Goal: Find specific page/section: Find specific page/section

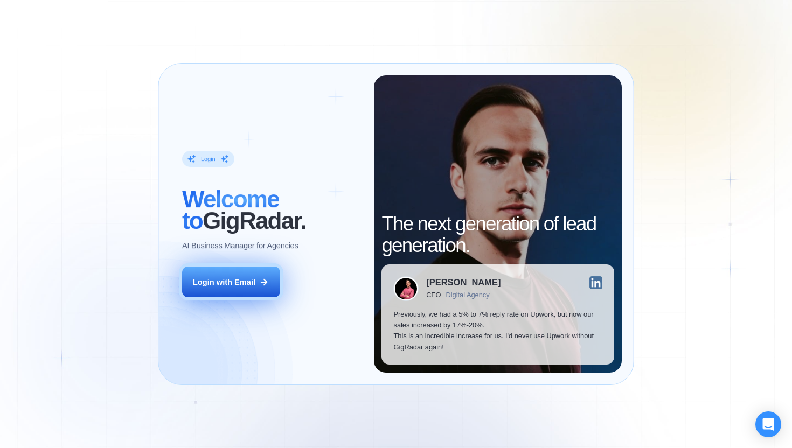
click at [233, 278] on div "Login with Email" at bounding box center [224, 282] width 63 height 11
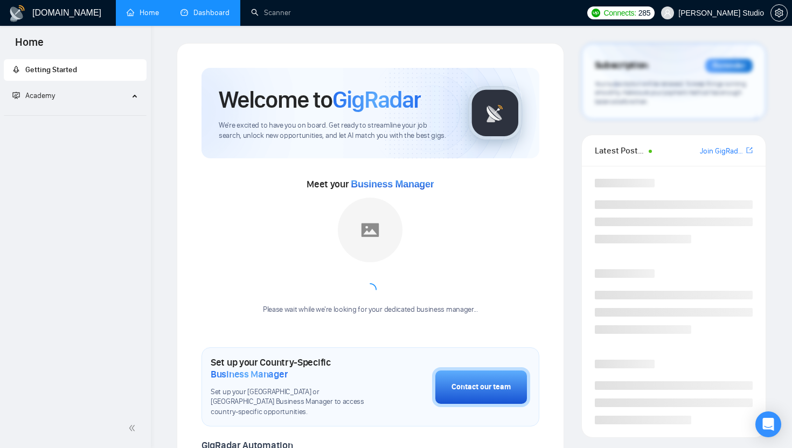
click at [206, 9] on link "Dashboard" at bounding box center [205, 12] width 49 height 9
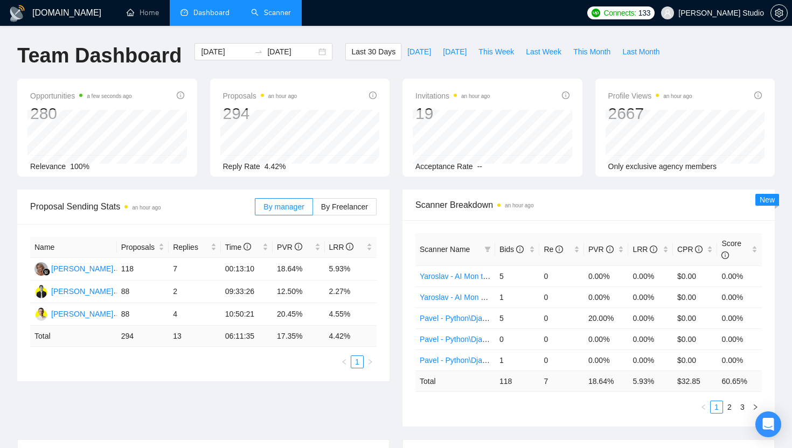
click at [261, 24] on li "Scanner" at bounding box center [270, 13] width 61 height 26
click at [273, 14] on link "Scanner" at bounding box center [271, 12] width 40 height 9
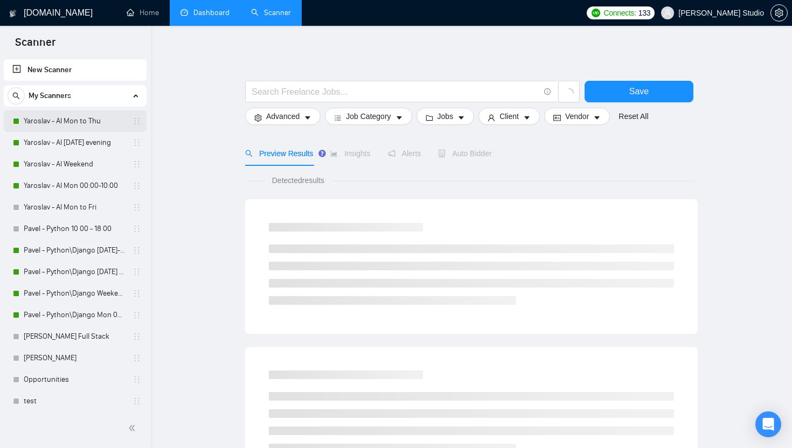
click at [78, 125] on link "Yaroslav - AI Mon to Thu" at bounding box center [75, 122] width 102 height 22
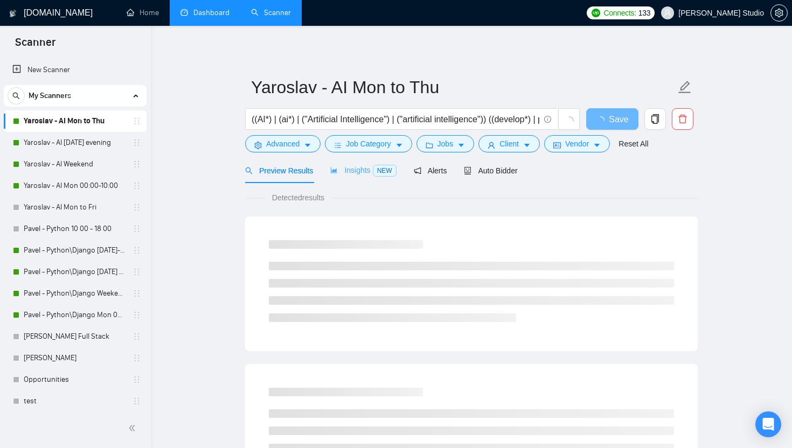
click at [352, 163] on div "Insights NEW" at bounding box center [363, 170] width 66 height 25
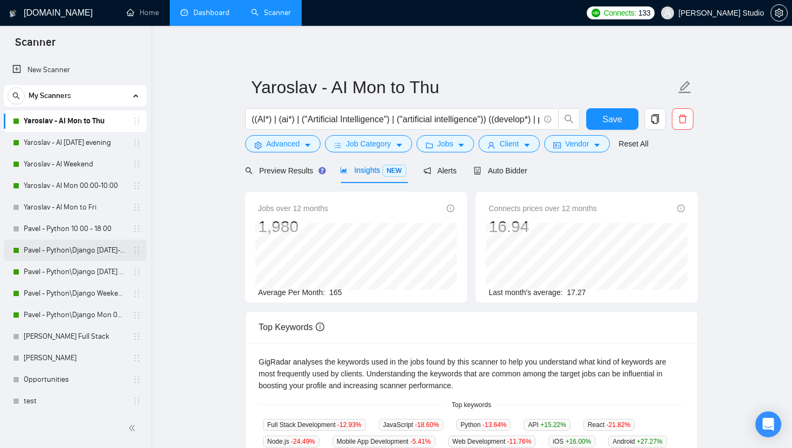
click at [79, 257] on link "Pavel - Python\Django Monday-Thursday 18:00 - 10:00" at bounding box center [75, 251] width 102 height 22
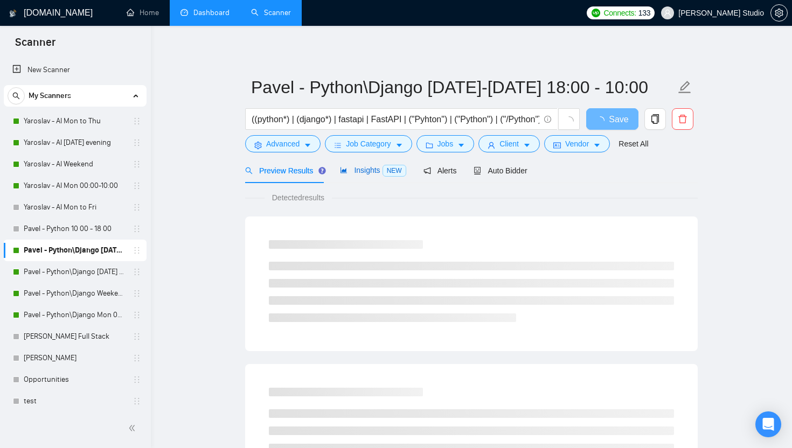
click at [370, 174] on span "Insights NEW" at bounding box center [373, 170] width 66 height 9
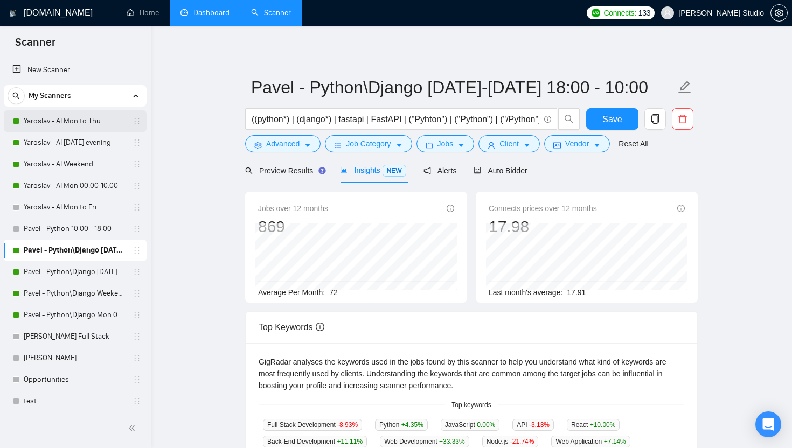
click at [74, 125] on link "Yaroslav - AI Mon to Thu" at bounding box center [75, 122] width 102 height 22
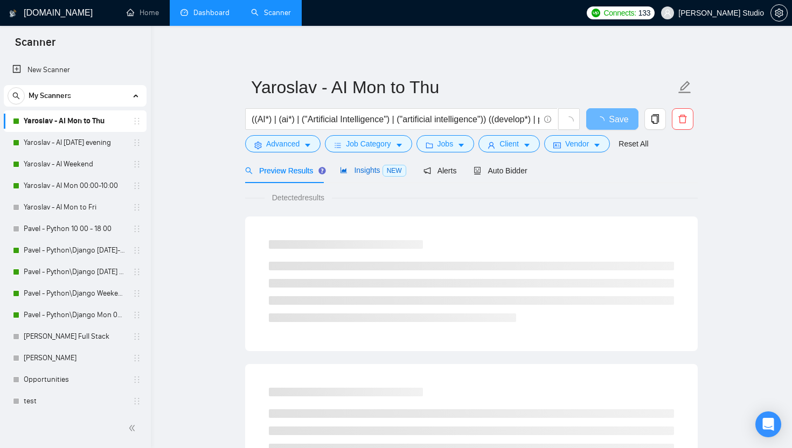
click at [346, 175] on div "Insights NEW" at bounding box center [373, 170] width 66 height 12
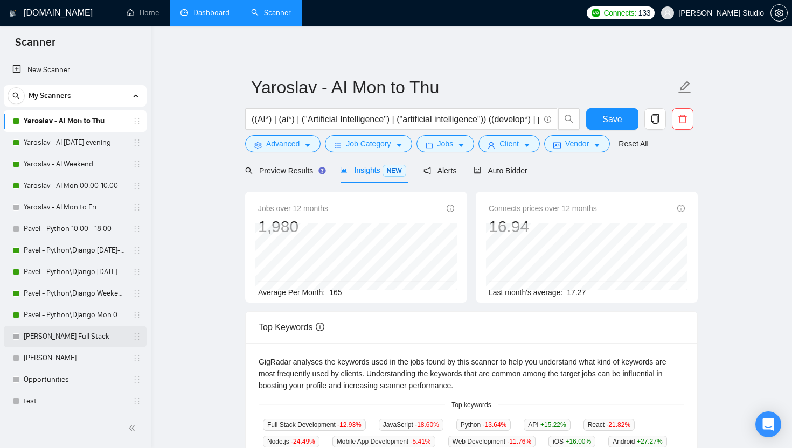
click at [74, 336] on link "Yaroslav - Ruby Full Stack" at bounding box center [75, 337] width 102 height 22
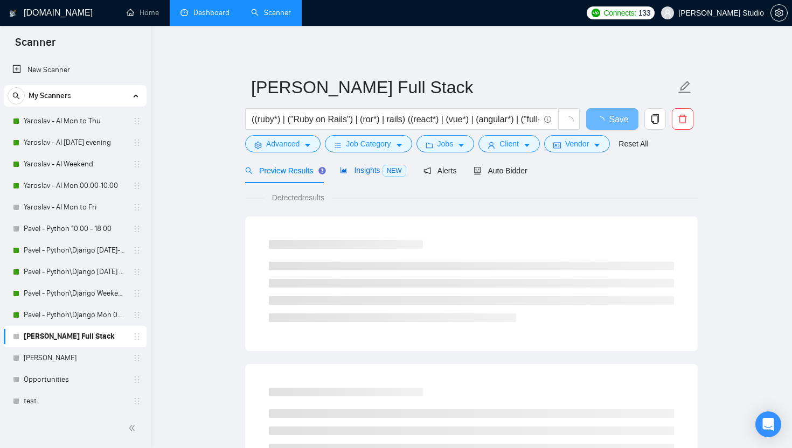
click at [362, 172] on span "Insights NEW" at bounding box center [373, 170] width 66 height 9
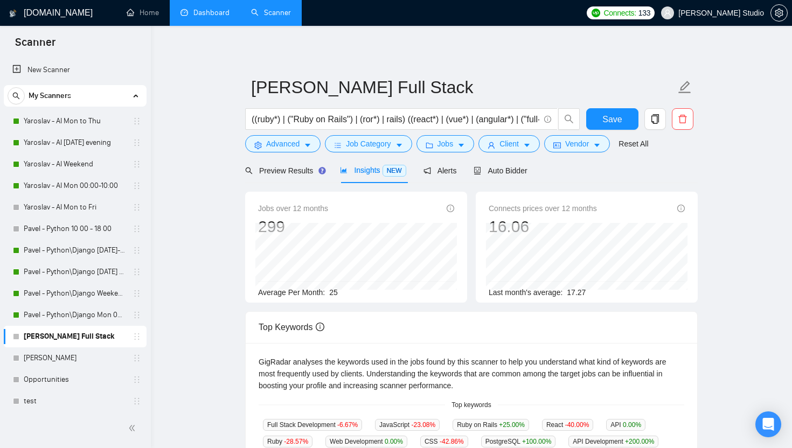
click at [682, 206] on icon "info-circle" at bounding box center [682, 209] width 8 height 8
click at [45, 314] on link "Pavel - Python\Django Mon 00:00 - 10:00" at bounding box center [75, 316] width 102 height 22
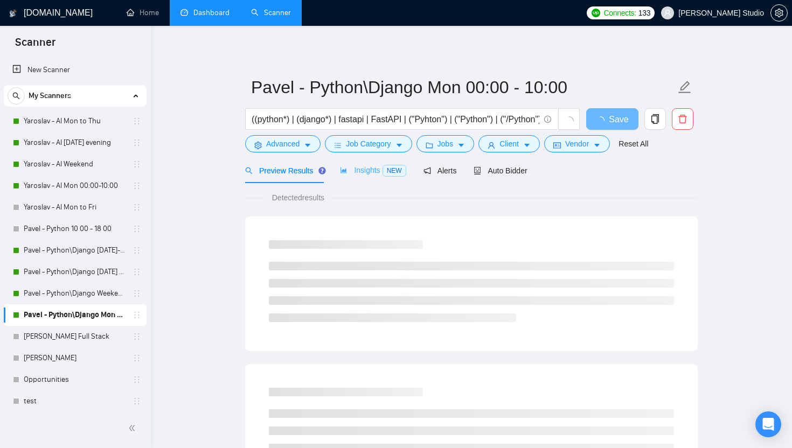
click at [383, 162] on div "Insights NEW" at bounding box center [373, 170] width 66 height 25
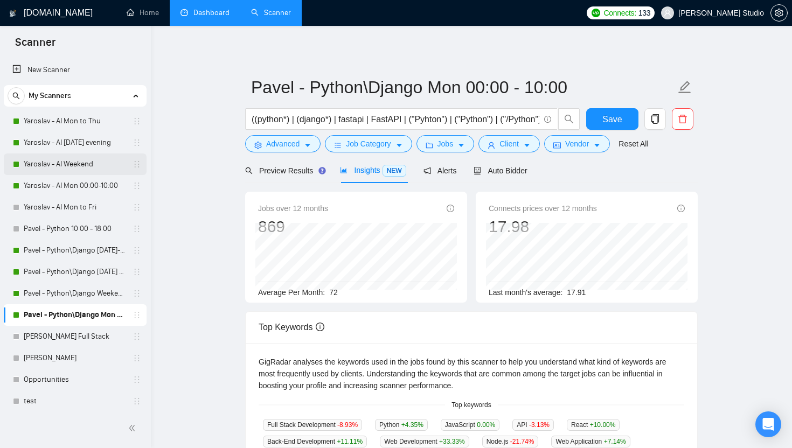
click at [88, 164] on link "Yaroslav - AI Weekend" at bounding box center [75, 165] width 102 height 22
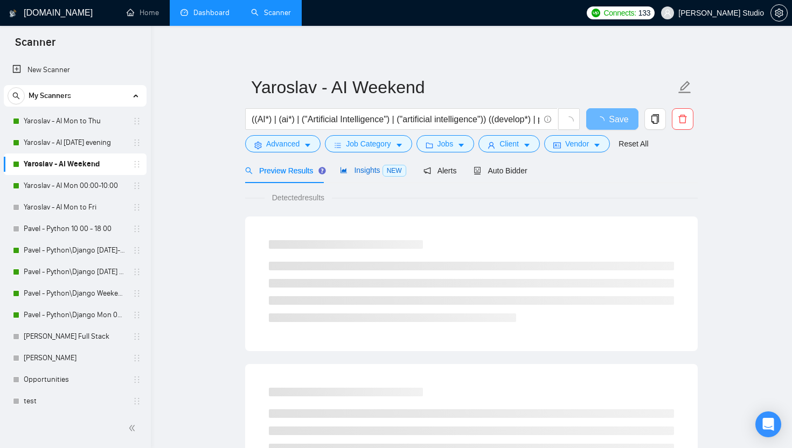
click at [386, 176] on span "NEW" at bounding box center [395, 171] width 24 height 12
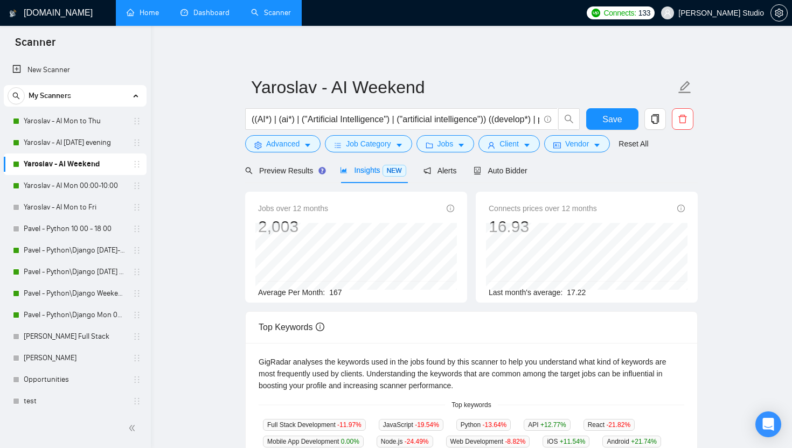
click at [159, 17] on link "Home" at bounding box center [143, 12] width 32 height 9
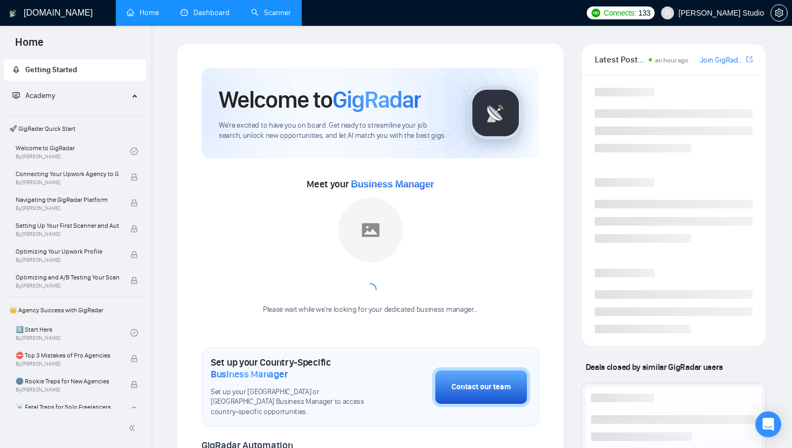
click at [220, 10] on link "Dashboard" at bounding box center [205, 12] width 49 height 9
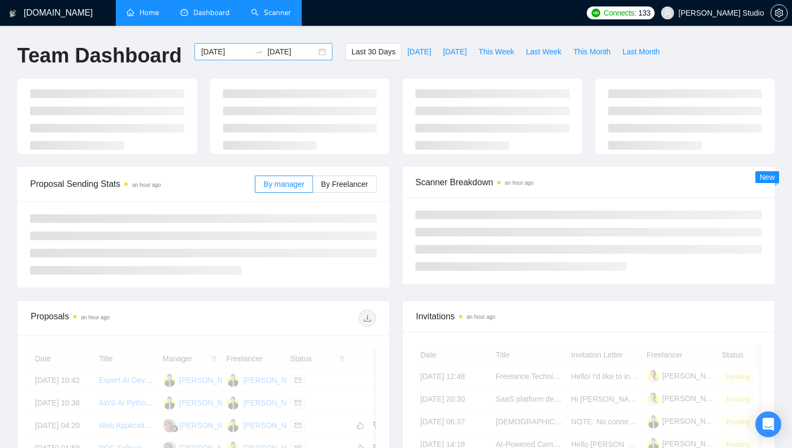
click at [295, 52] on input "2025-09-25" at bounding box center [291, 52] width 49 height 12
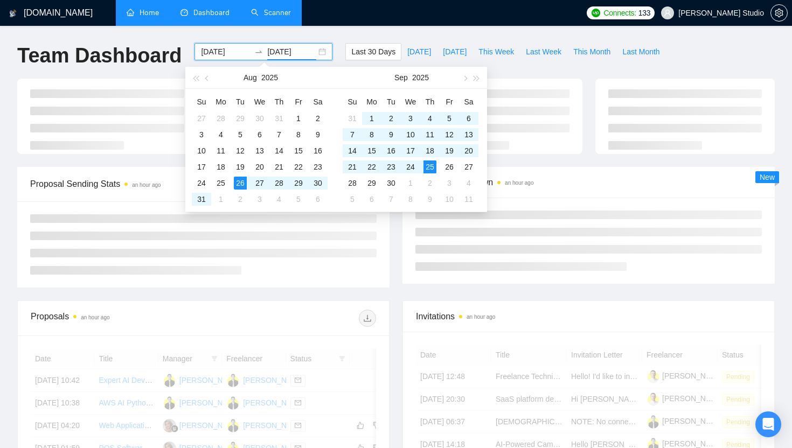
click at [317, 52] on div "2025-08-26 2025-09-25" at bounding box center [264, 51] width 138 height 17
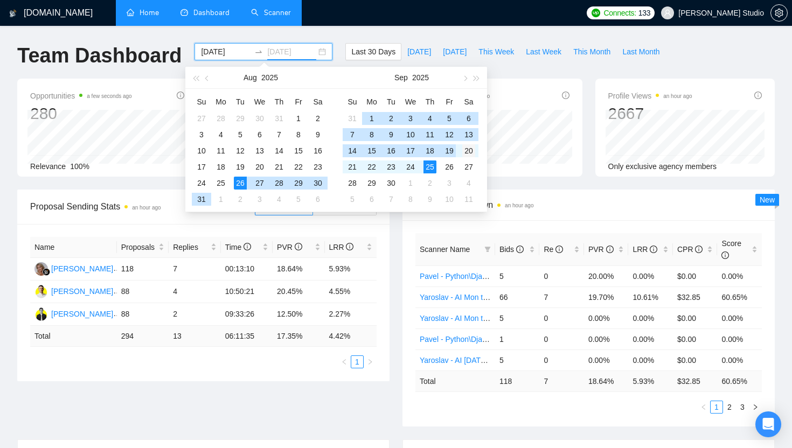
type input "2025-09-20"
drag, startPoint x: 453, startPoint y: 149, endPoint x: 465, endPoint y: 148, distance: 12.0
click at [462, 148] on tr "14 15 16 17 18 19 20" at bounding box center [411, 151] width 136 height 16
click at [469, 148] on div "20" at bounding box center [468, 150] width 13 height 13
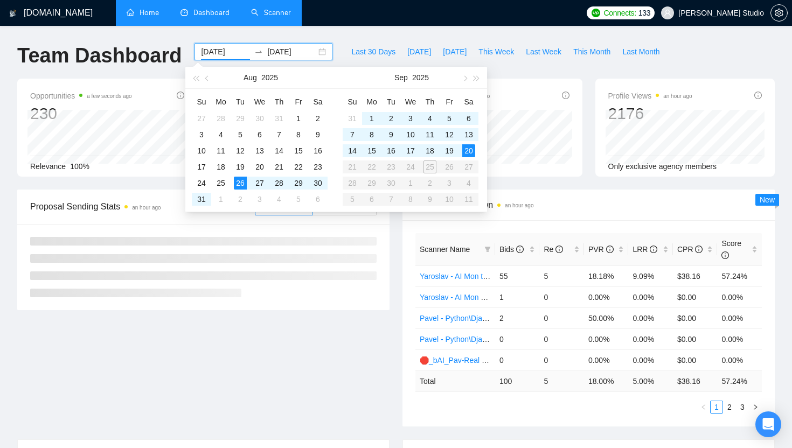
type input "2025-09-20"
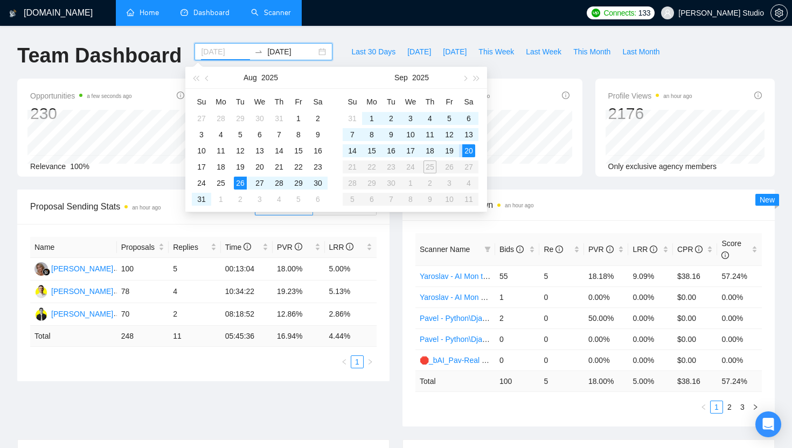
click at [467, 150] on div "20" at bounding box center [468, 150] width 13 height 13
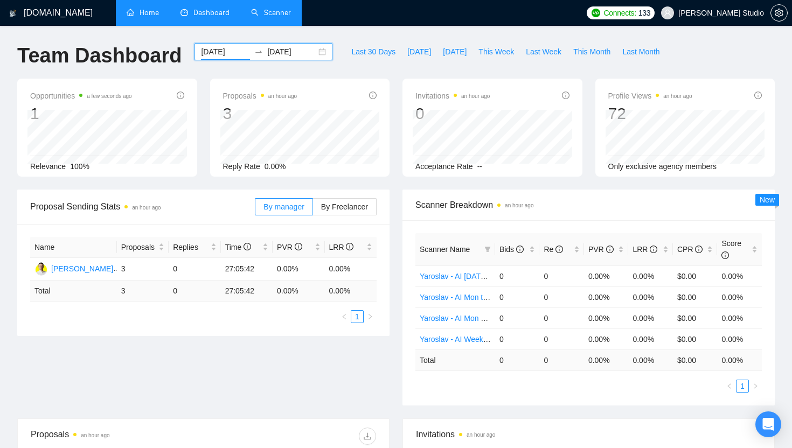
click at [280, 67] on div "2025-09-20 2025-09-20" at bounding box center [263, 61] width 151 height 36
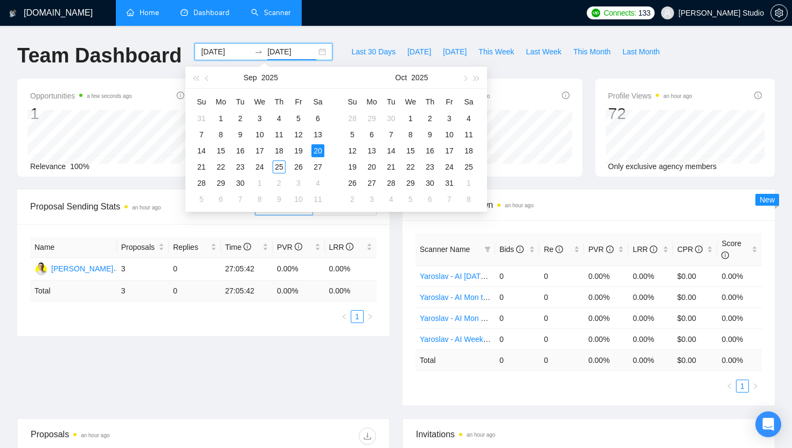
click at [289, 53] on input "2025-09-20" at bounding box center [291, 52] width 49 height 12
type input "2025-09-21"
click at [203, 167] on div "21" at bounding box center [201, 167] width 13 height 13
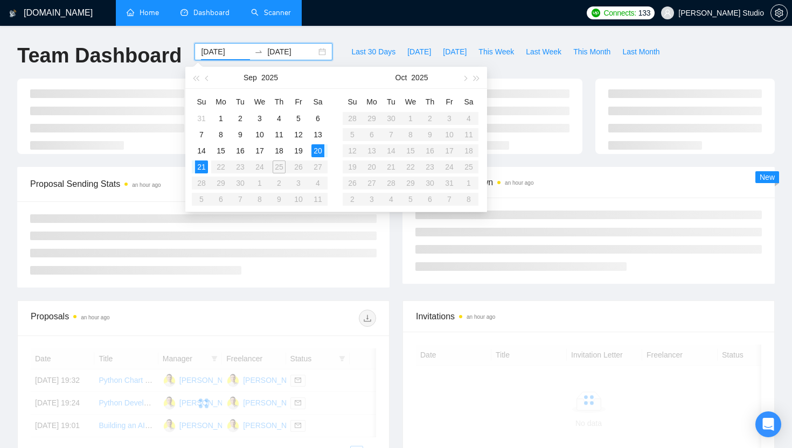
type input "2025-09-20"
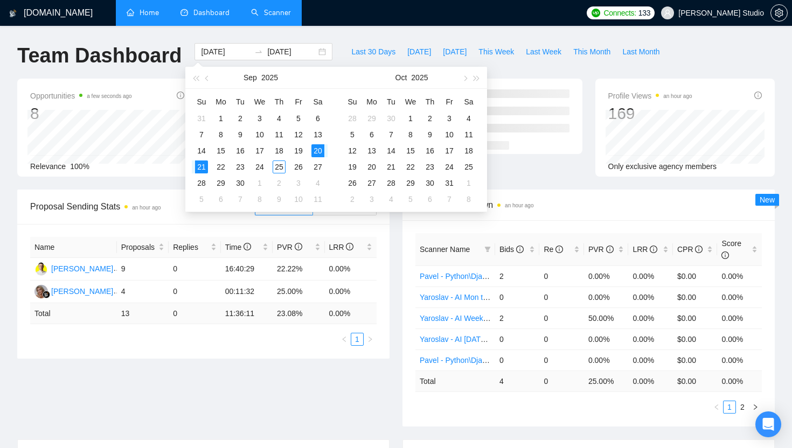
click at [368, 32] on div "GigRadar.io Home Dashboard Scanner Connects: 133 Sloboda Studio Team Dashboard …" at bounding box center [396, 354] width 792 height 708
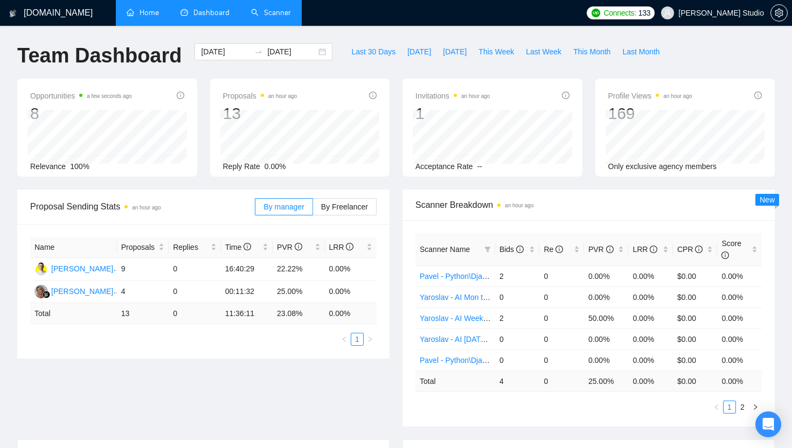
click at [271, 13] on link "Scanner" at bounding box center [271, 12] width 40 height 9
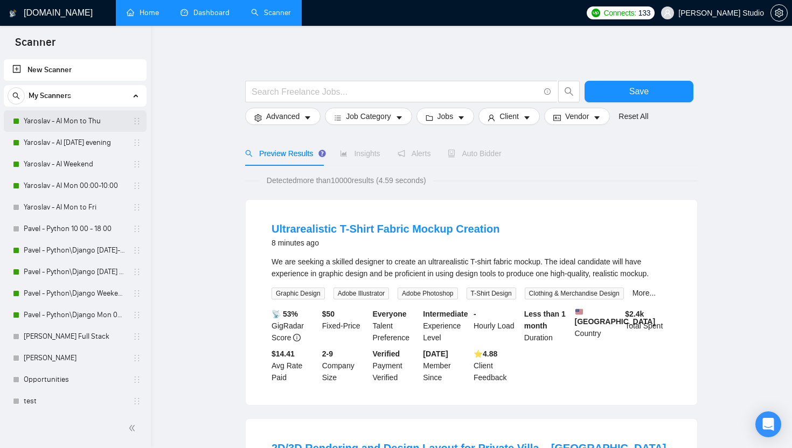
click at [57, 119] on link "Yaroslav - AI Mon to Thu" at bounding box center [75, 122] width 102 height 22
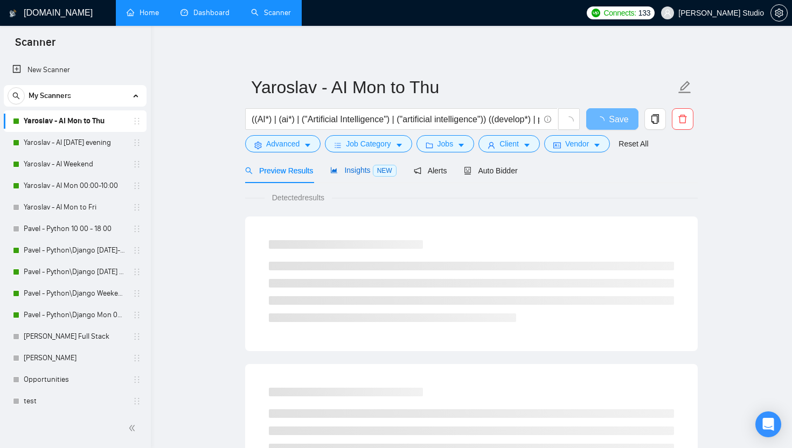
click at [346, 175] on span "Insights NEW" at bounding box center [363, 170] width 66 height 9
